Goal: Task Accomplishment & Management: Complete application form

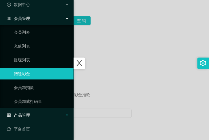
scroll to position [25, 0]
click at [33, 113] on div "产品管理" at bounding box center [37, 115] width 74 height 12
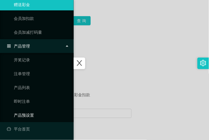
click at [34, 113] on link "产品预设置" at bounding box center [41, 115] width 55 height 12
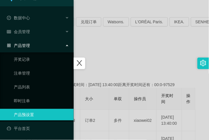
scroll to position [12, 0]
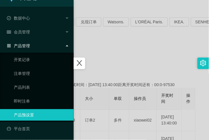
click at [130, 62] on div at bounding box center [104, 70] width 209 height 140
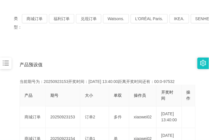
scroll to position [63, 0]
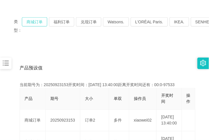
click at [35, 21] on button "商城订单" at bounding box center [34, 21] width 25 height 9
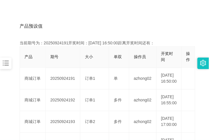
scroll to position [105, 0]
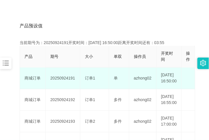
click at [58, 82] on td "20250924191" at bounding box center [63, 79] width 35 height 22
copy td "20250924191"
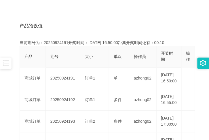
click at [77, 19] on div "产品预设值 添加期号" at bounding box center [105, 26] width 170 height 16
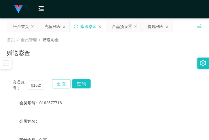
click at [58, 84] on button "重 置" at bounding box center [61, 83] width 18 height 9
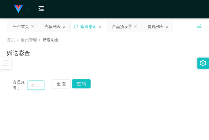
click at [38, 85] on input "text" at bounding box center [36, 85] width 17 height 9
paste input "0162577716"
type input "0162577716"
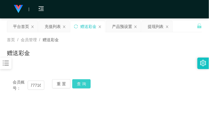
click at [85, 85] on button "查 询" at bounding box center [81, 83] width 18 height 9
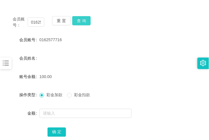
scroll to position [63, 0]
click at [77, 22] on button "查 询" at bounding box center [81, 20] width 18 height 9
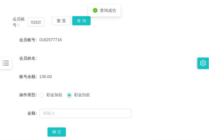
click at [74, 118] on div at bounding box center [96, 114] width 114 height 12
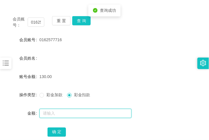
click at [73, 114] on input "text" at bounding box center [85, 113] width 92 height 9
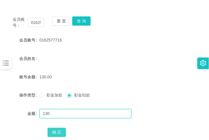
type input "130"
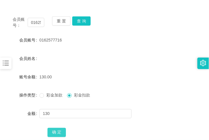
click at [57, 130] on button "确 定" at bounding box center [57, 132] width 18 height 9
